Goal: Find specific page/section: Find specific page/section

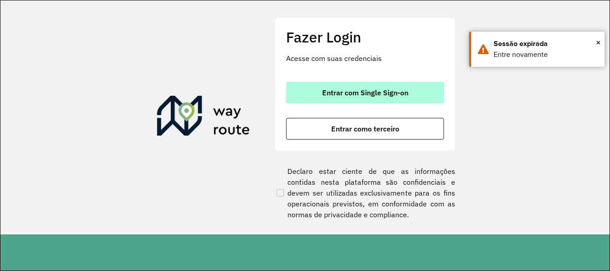
click at [382, 84] on button "Entrar com Single Sign-on" at bounding box center [365, 93] width 158 height 22
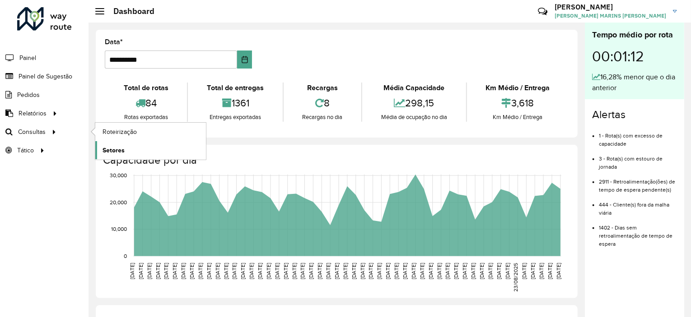
click at [111, 148] on span "Setores" at bounding box center [113, 150] width 22 height 9
